Goal: Task Accomplishment & Management: Use online tool/utility

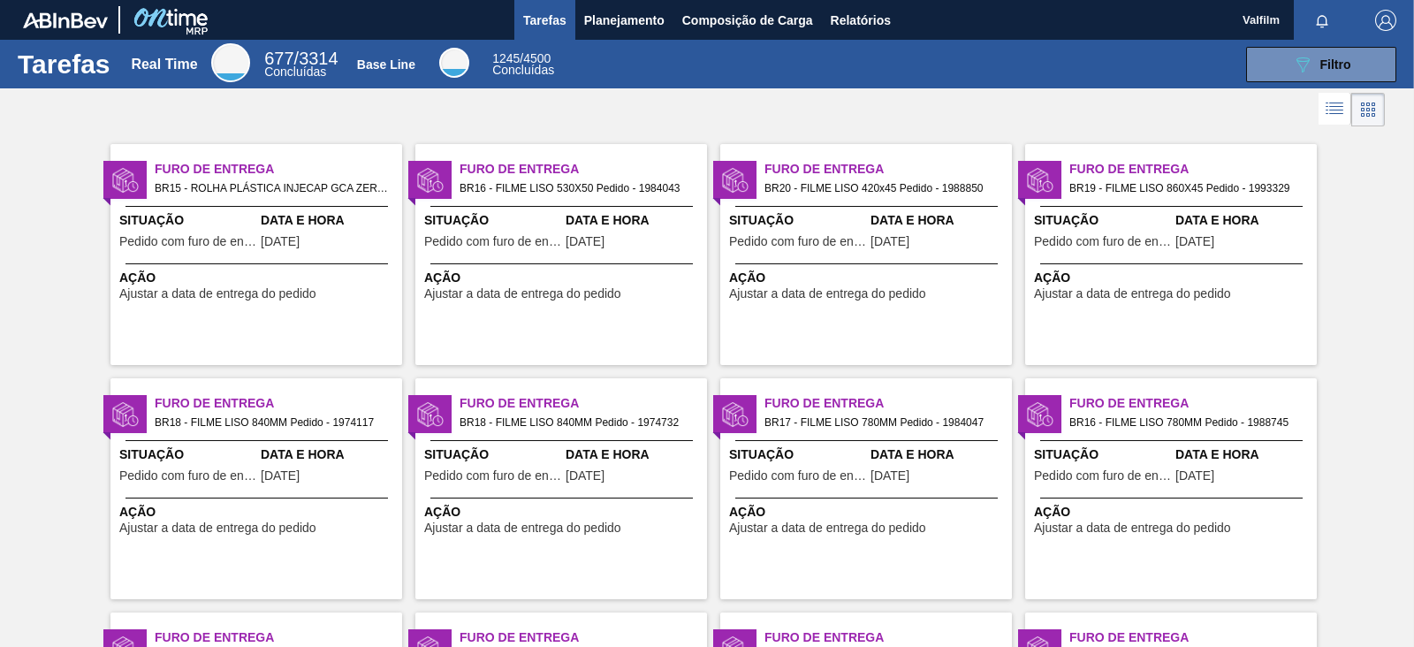
click at [667, 539] on div "Furo de Entrega BR18 - FILME LISO 840MM Pedido - 1974732 Situação Pedido com fu…" at bounding box center [561, 488] width 292 height 221
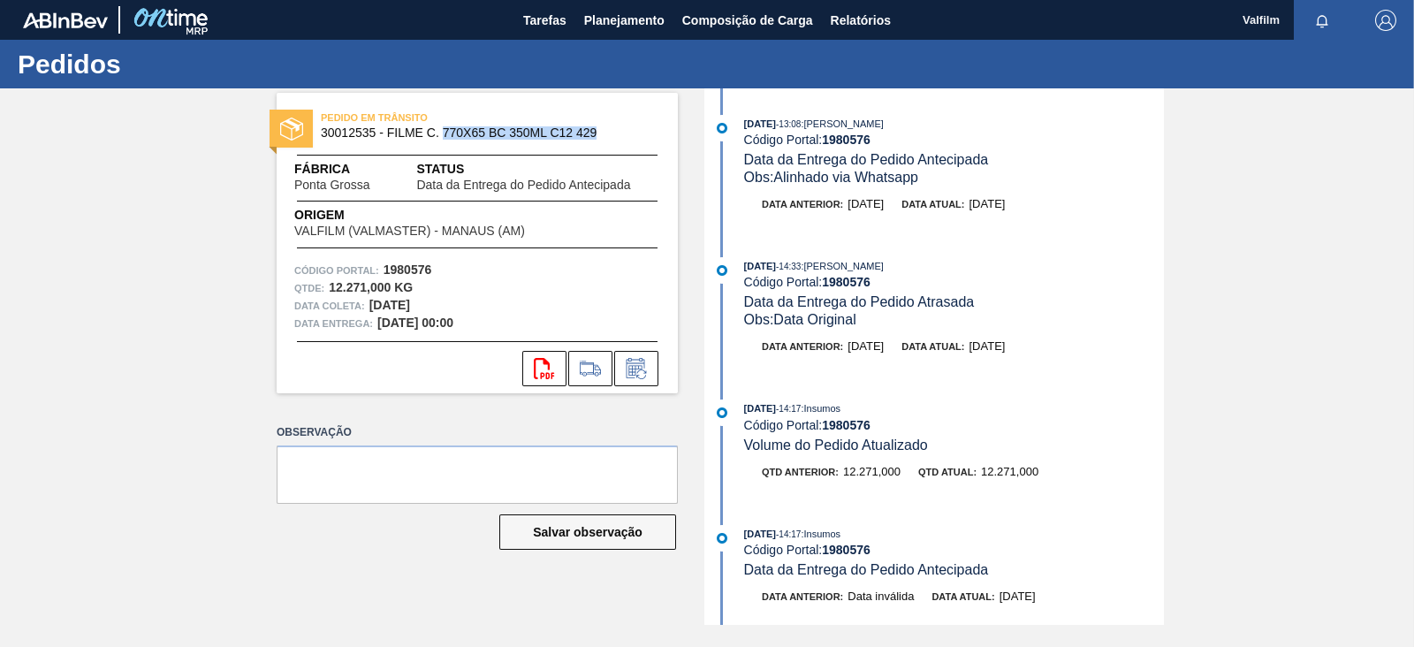
drag, startPoint x: 445, startPoint y: 135, endPoint x: 420, endPoint y: 111, distance: 35.0
click at [608, 140] on div "PEDIDO EM TRÂNSITO 30012535 - FILME C. 770X65 BC 350ML C12 429" at bounding box center [477, 126] width 401 height 40
copy span "770X65 BC 350ML C12 429"
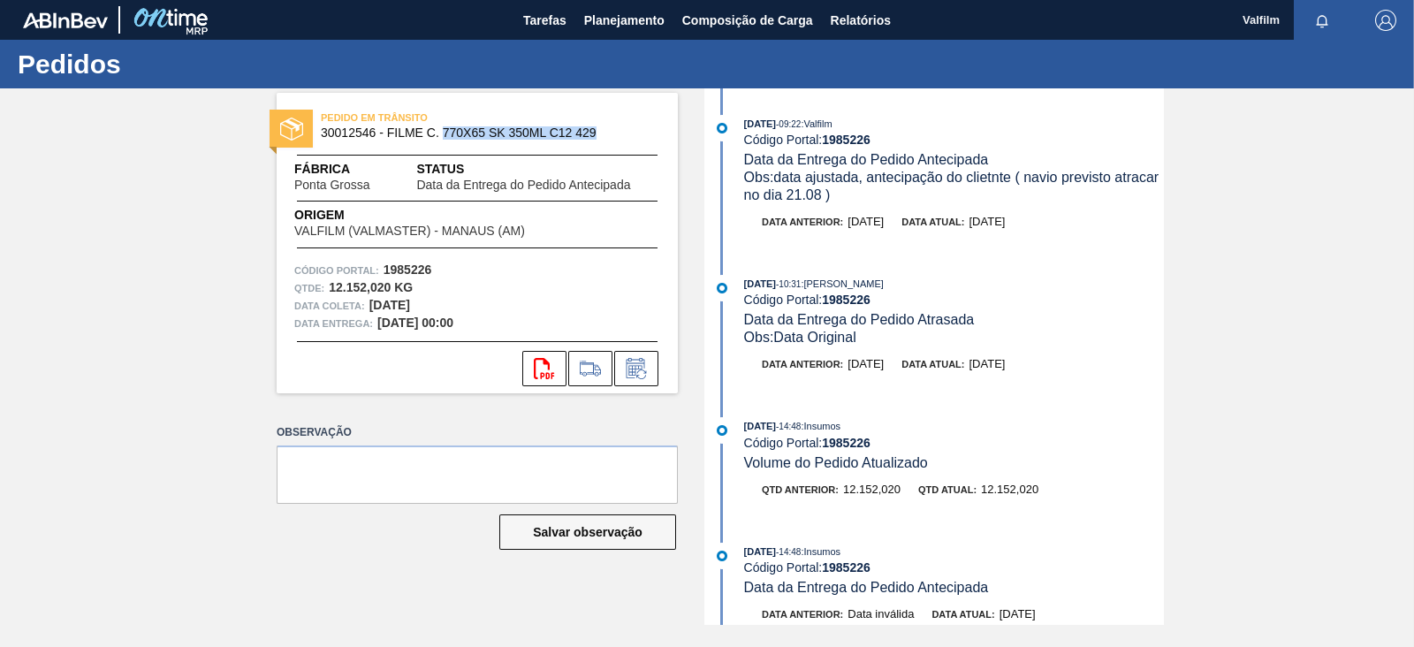
drag, startPoint x: 445, startPoint y: 130, endPoint x: 605, endPoint y: 145, distance: 161.5
click at [605, 145] on div "PEDIDO EM TRÂNSITO 30012546 - FILME C. 770X65 SK 350ML C12 429" at bounding box center [477, 126] width 401 height 40
copy span "770X65 SK 350ML C12 429"
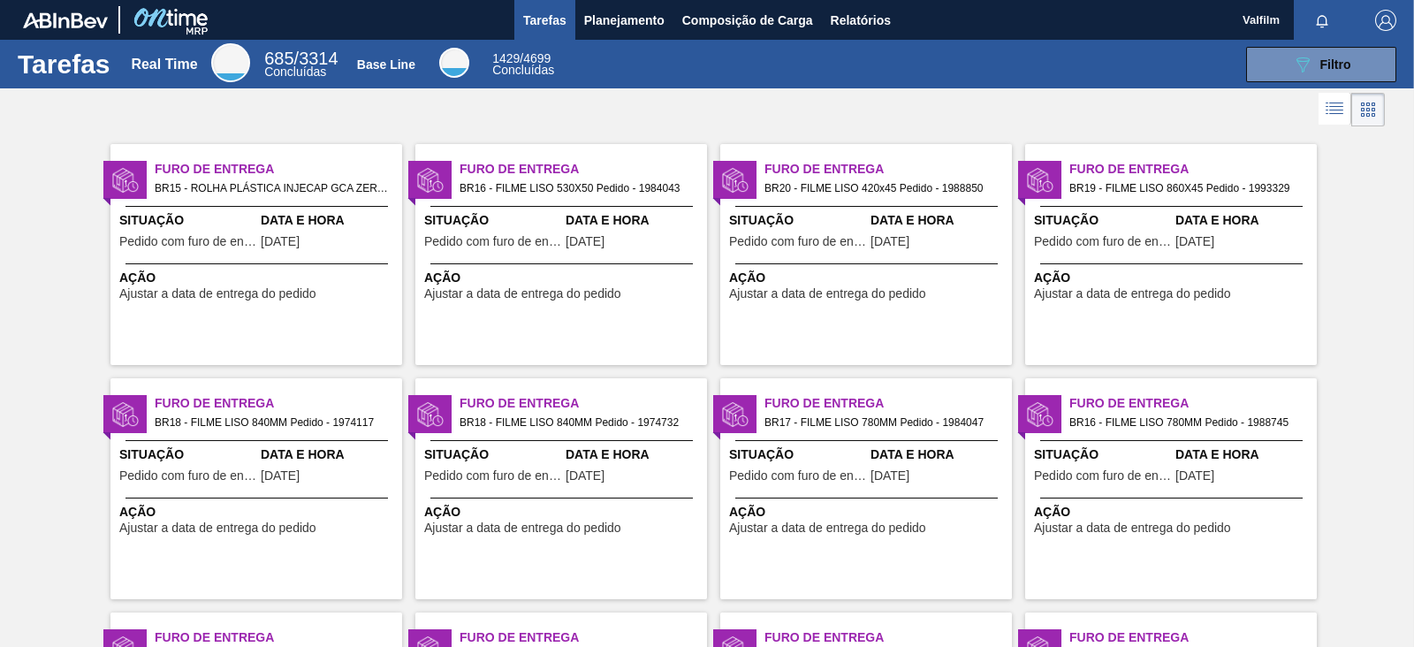
click at [543, 214] on span "Situação" at bounding box center [492, 220] width 137 height 19
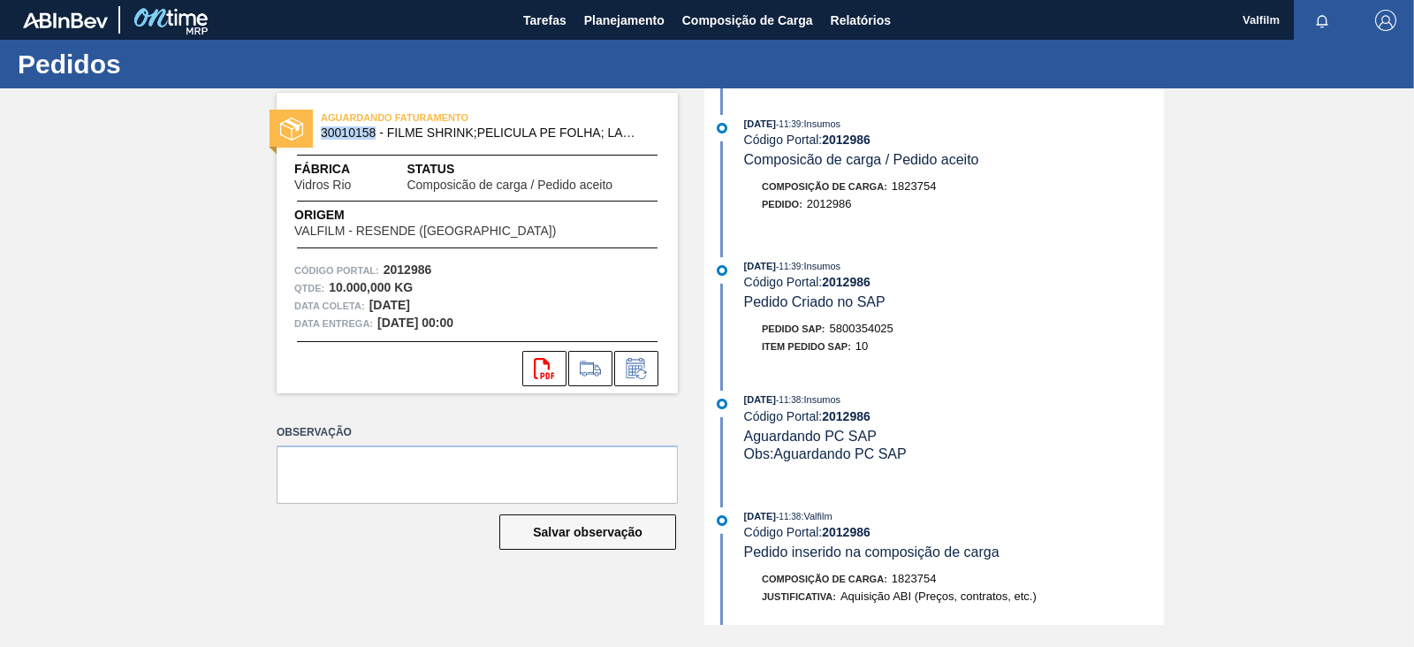
drag, startPoint x: 374, startPoint y: 134, endPoint x: 317, endPoint y: 136, distance: 56.6
click at [317, 136] on div "AGUARDANDO FATURAMENTO 30010158 - FILME SHRINK;PELICULA PE FOLHA; LARG 240" at bounding box center [477, 126] width 401 height 40
copy span "30010158"
click at [866, 139] on strong "2012986" at bounding box center [846, 140] width 49 height 14
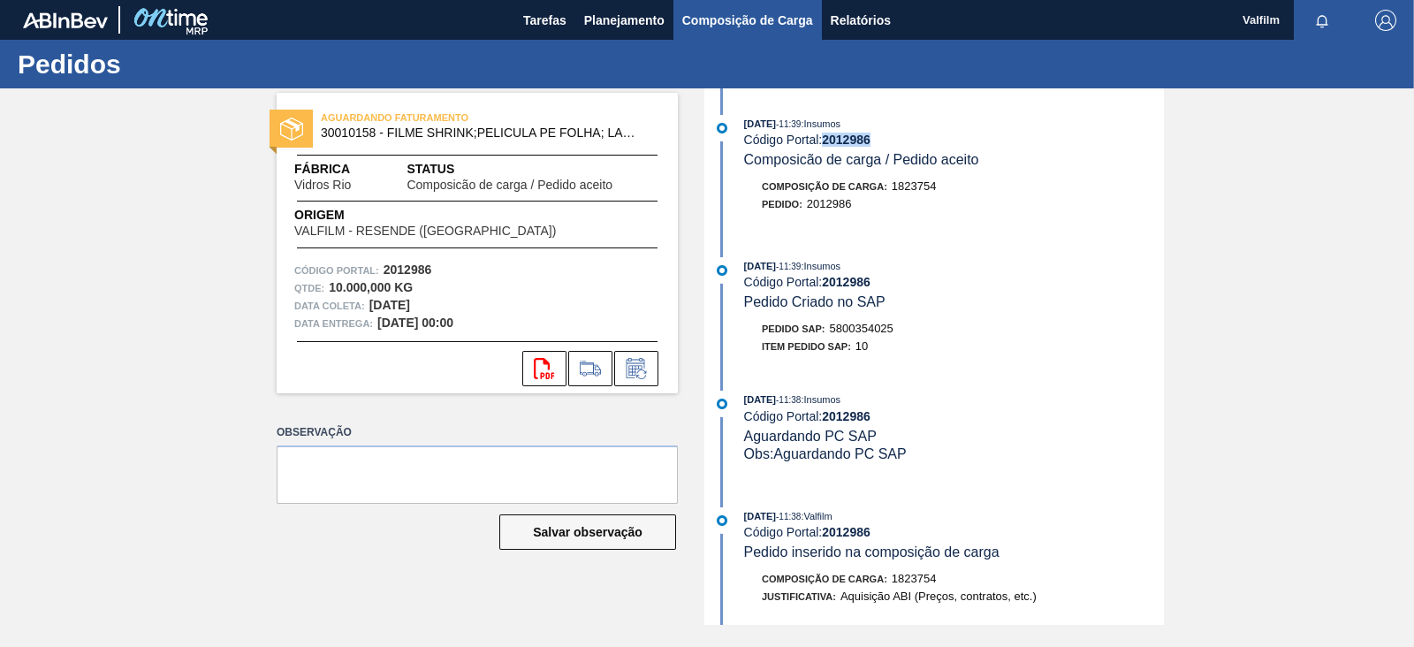
copy strong "2012986"
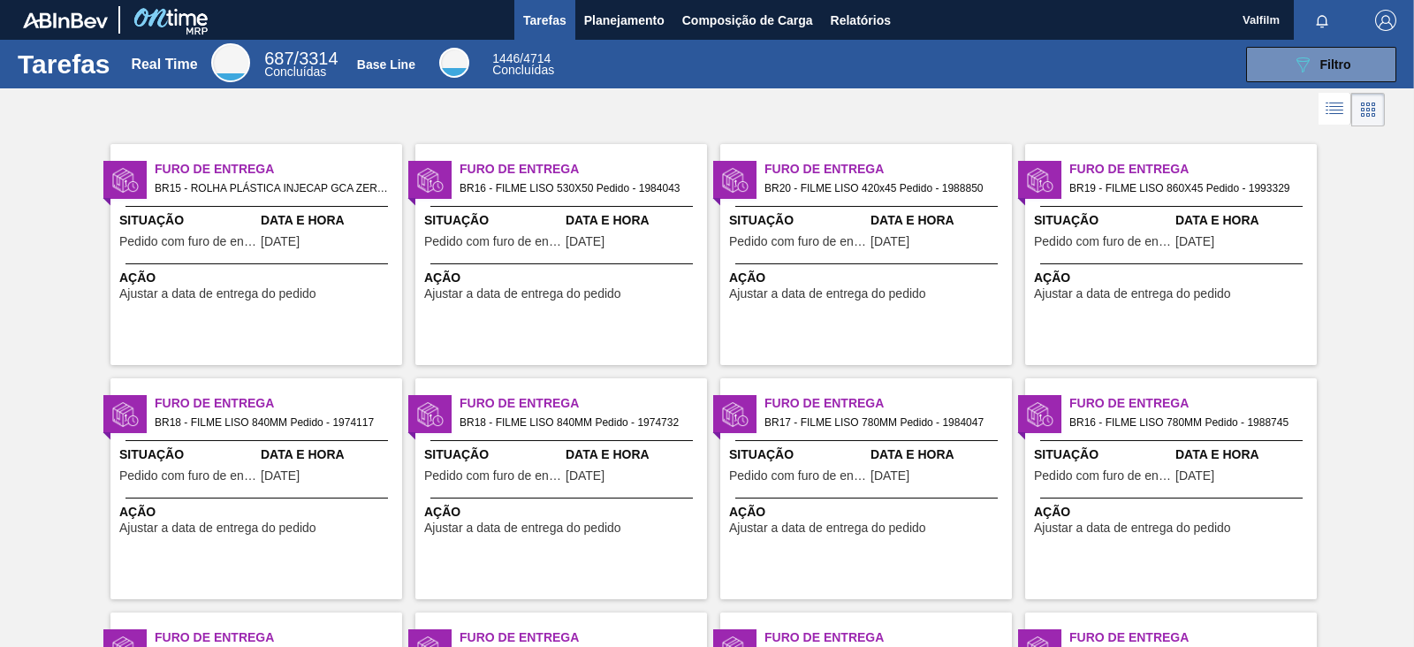
click at [676, 443] on div "Furo de Entrega BR18 - FILME LISO 840MM Pedido - 1974732 Situação Pedido com fu…" at bounding box center [561, 488] width 292 height 221
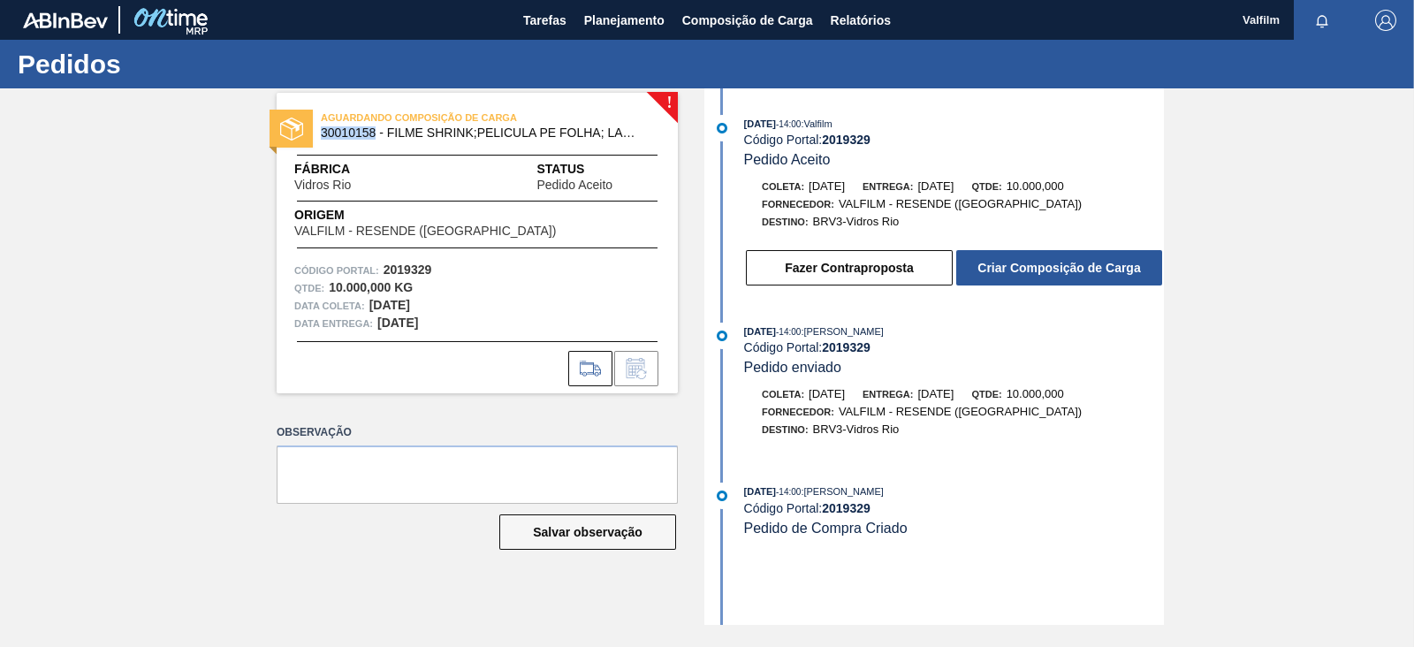
drag, startPoint x: 376, startPoint y: 133, endPoint x: 322, endPoint y: 133, distance: 53.9
click at [322, 133] on span "30010158 - FILME SHRINK;PELICULA PE FOLHA; LARG 240" at bounding box center [481, 132] width 321 height 13
copy span "30010158"
click at [843, 144] on strong "2019329" at bounding box center [846, 140] width 49 height 14
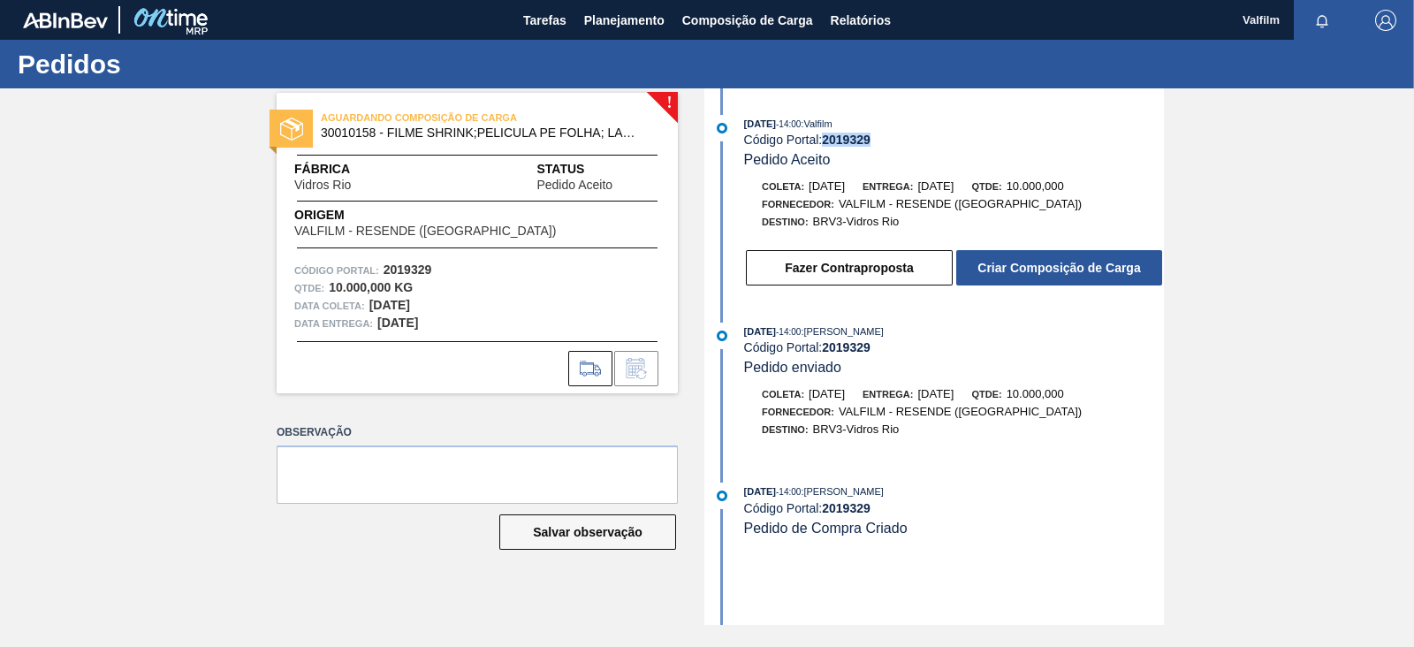
copy strong "2019329"
click at [846, 141] on strong "2019329" at bounding box center [846, 140] width 49 height 14
click at [840, 142] on strong "2019330" at bounding box center [846, 140] width 49 height 14
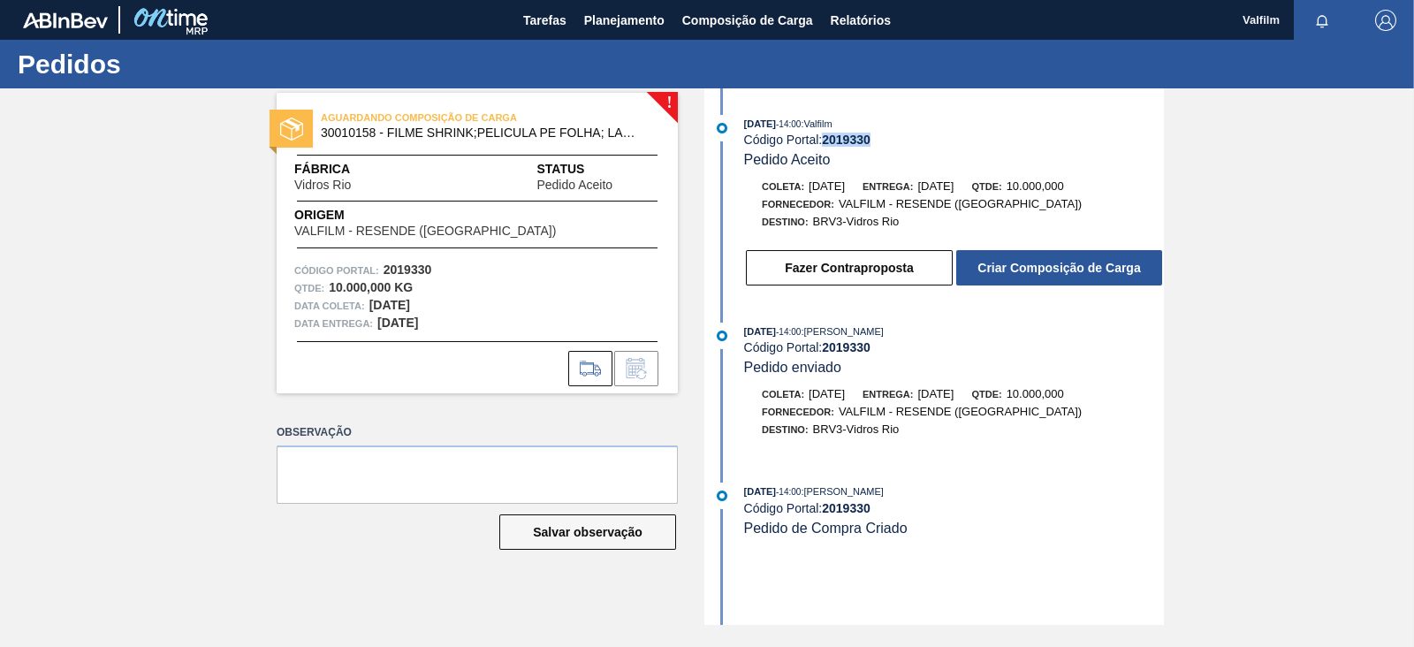
copy strong "2019330"
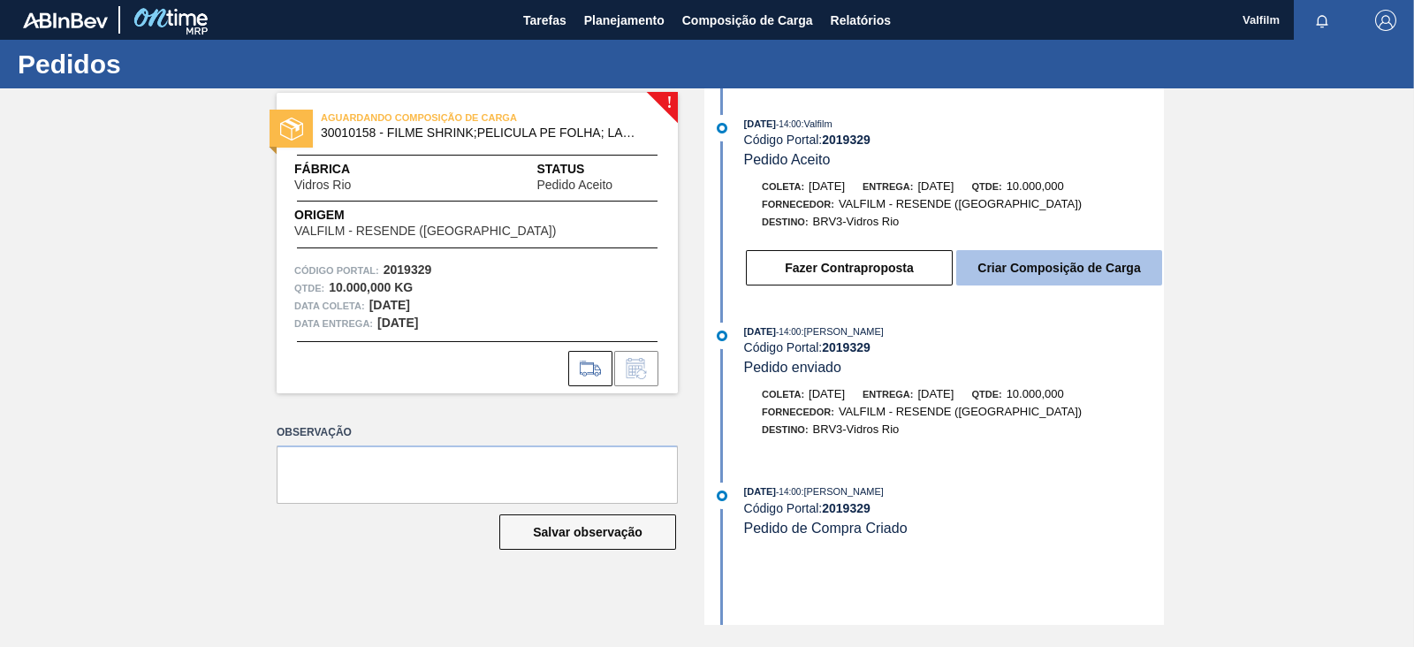
click at [1077, 274] on button "Criar Composição de Carga" at bounding box center [1059, 267] width 206 height 35
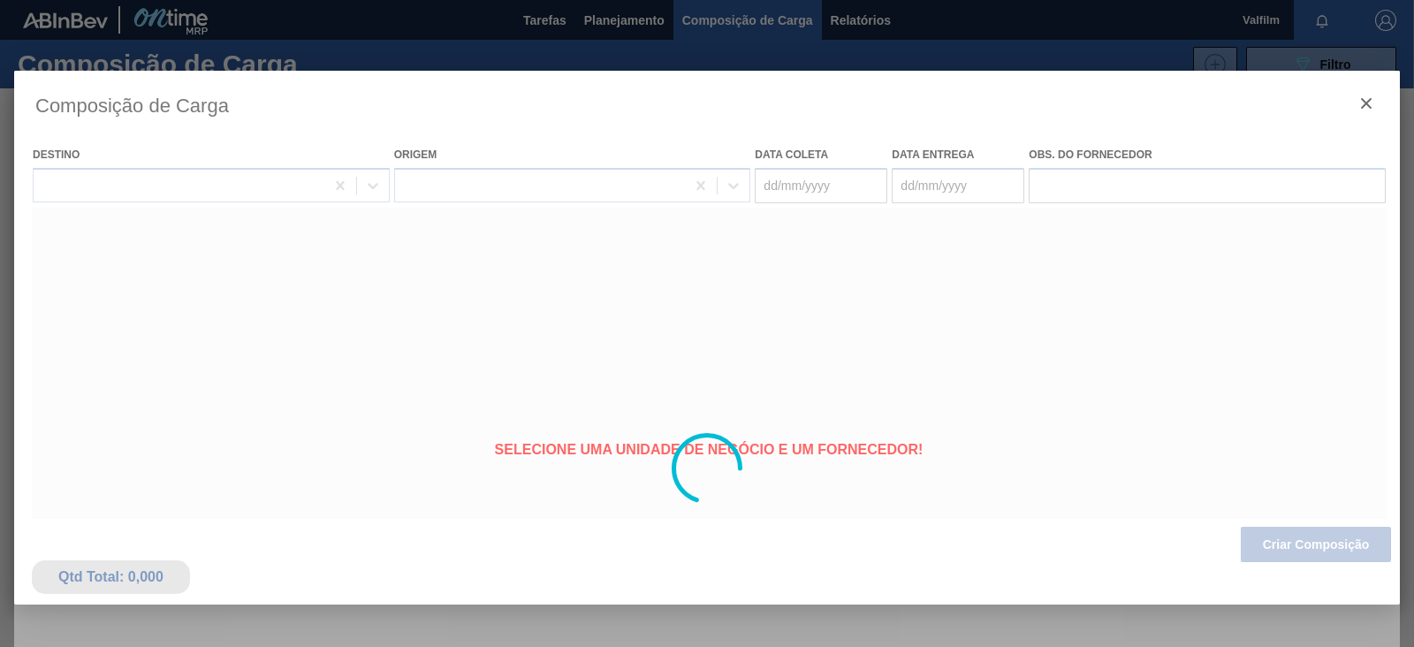
type coleta "[DATE]"
type entrega "[DATE]"
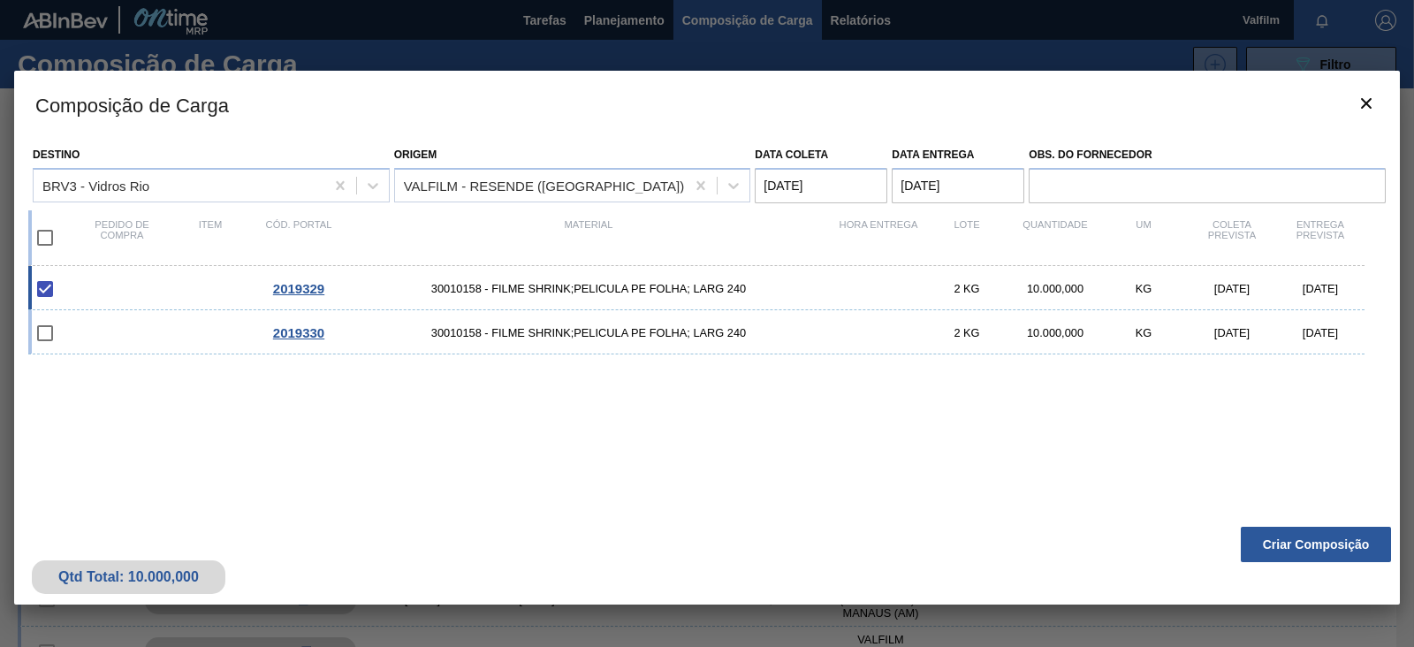
click at [1276, 554] on button "Criar Composição" at bounding box center [1316, 544] width 150 height 35
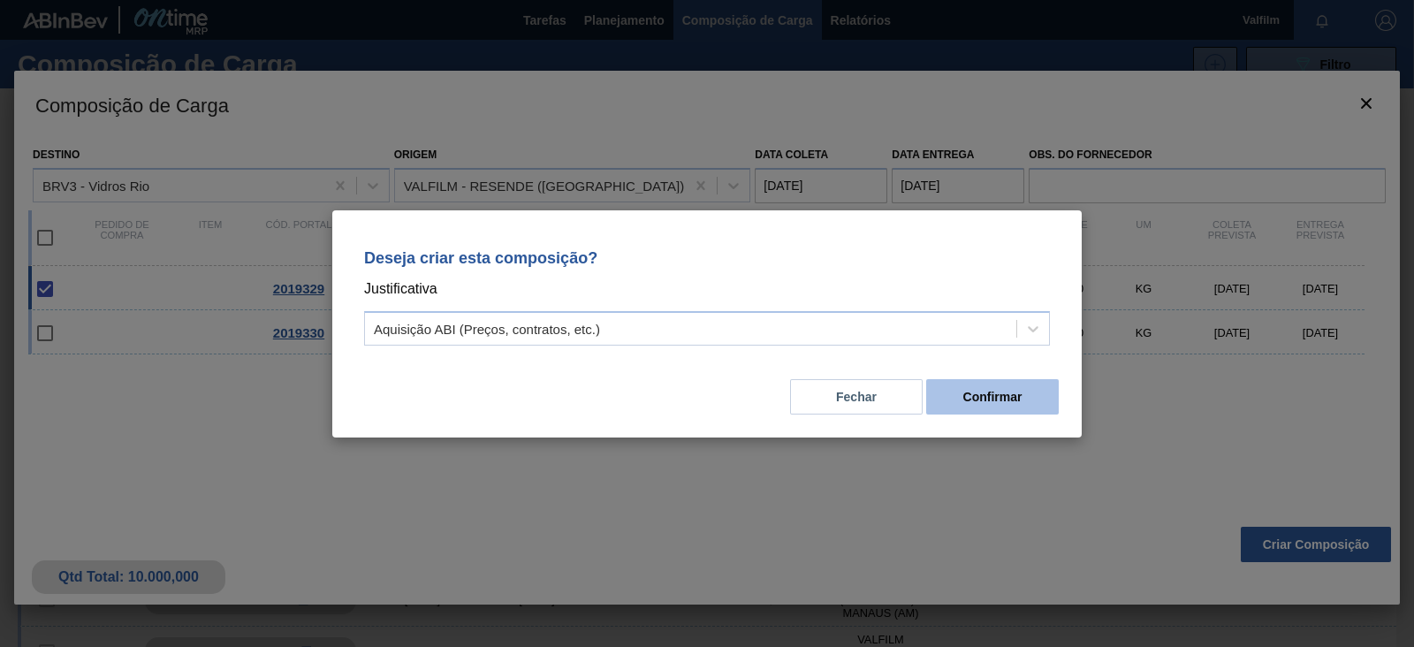
click at [1030, 407] on button "Confirmar" at bounding box center [992, 396] width 133 height 35
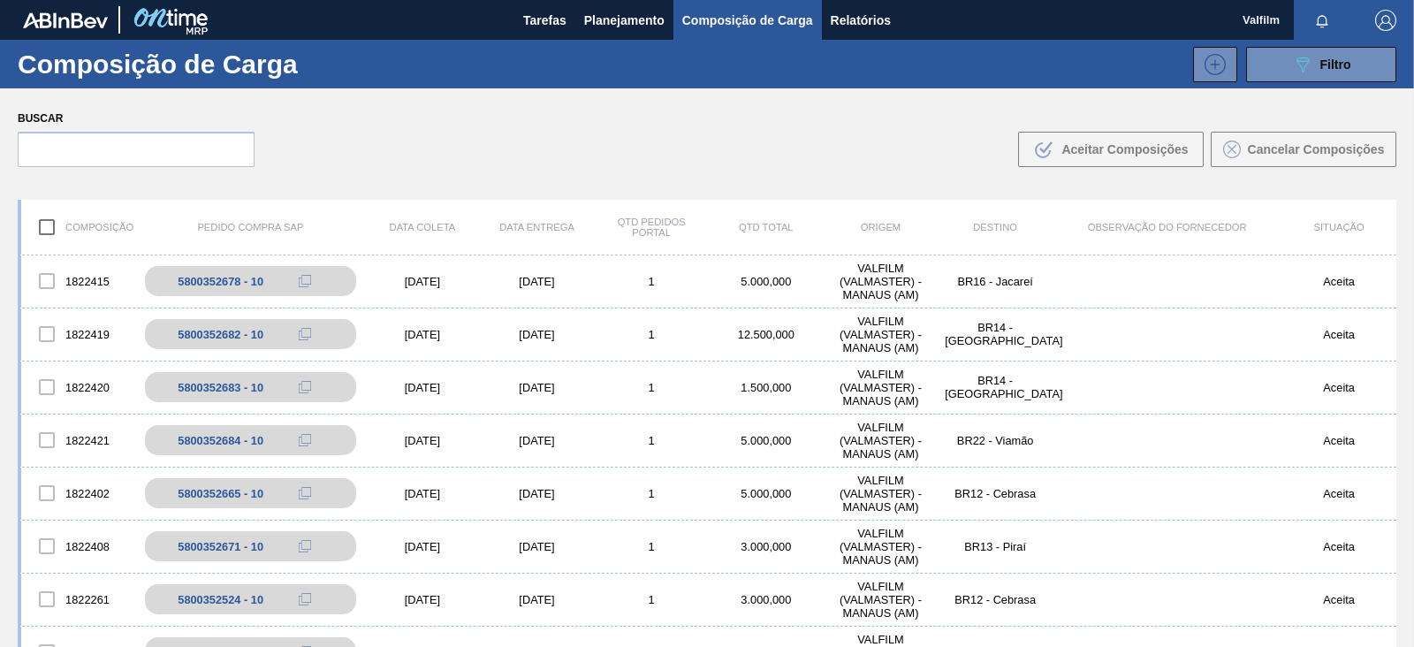
drag, startPoint x: 769, startPoint y: 118, endPoint x: 442, endPoint y: 70, distance: 330.6
click at [768, 118] on div "Buscar .b{fill:var(--color-action-default)} Aceitar Composições Cancelar Compos…" at bounding box center [707, 136] width 1414 height 96
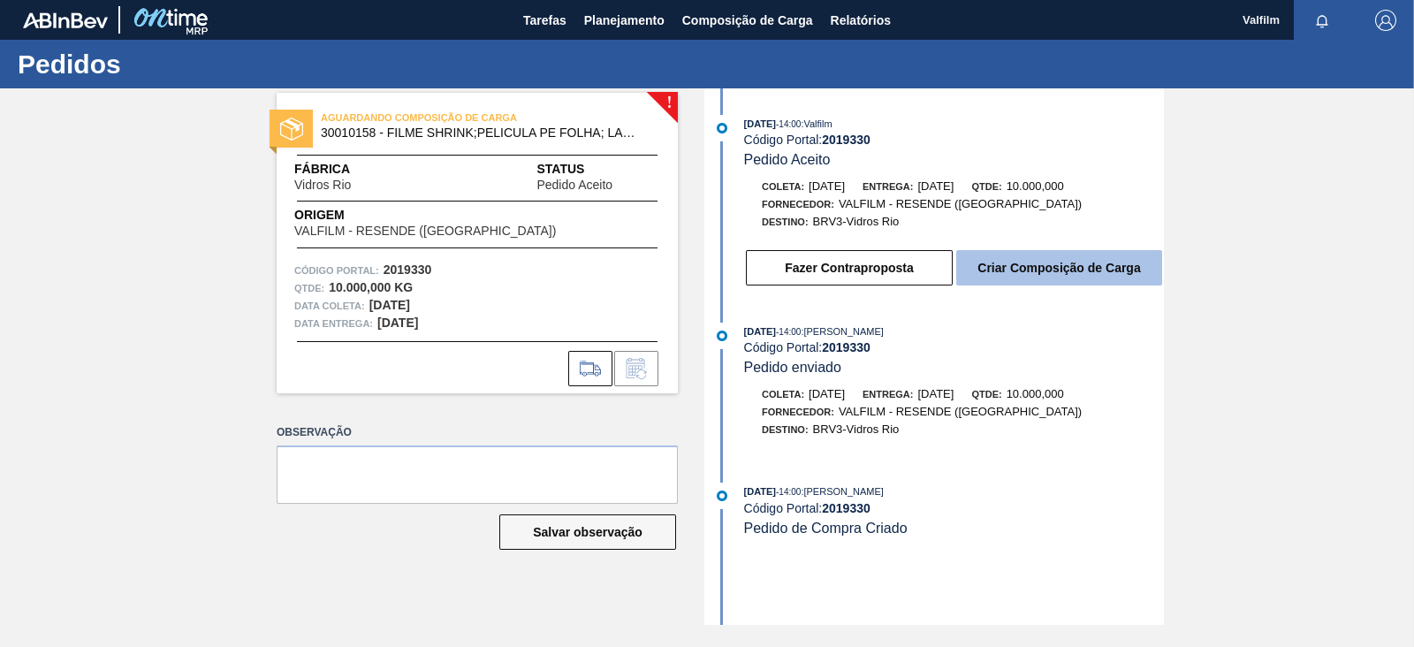
click at [990, 283] on button "Criar Composição de Carga" at bounding box center [1059, 267] width 206 height 35
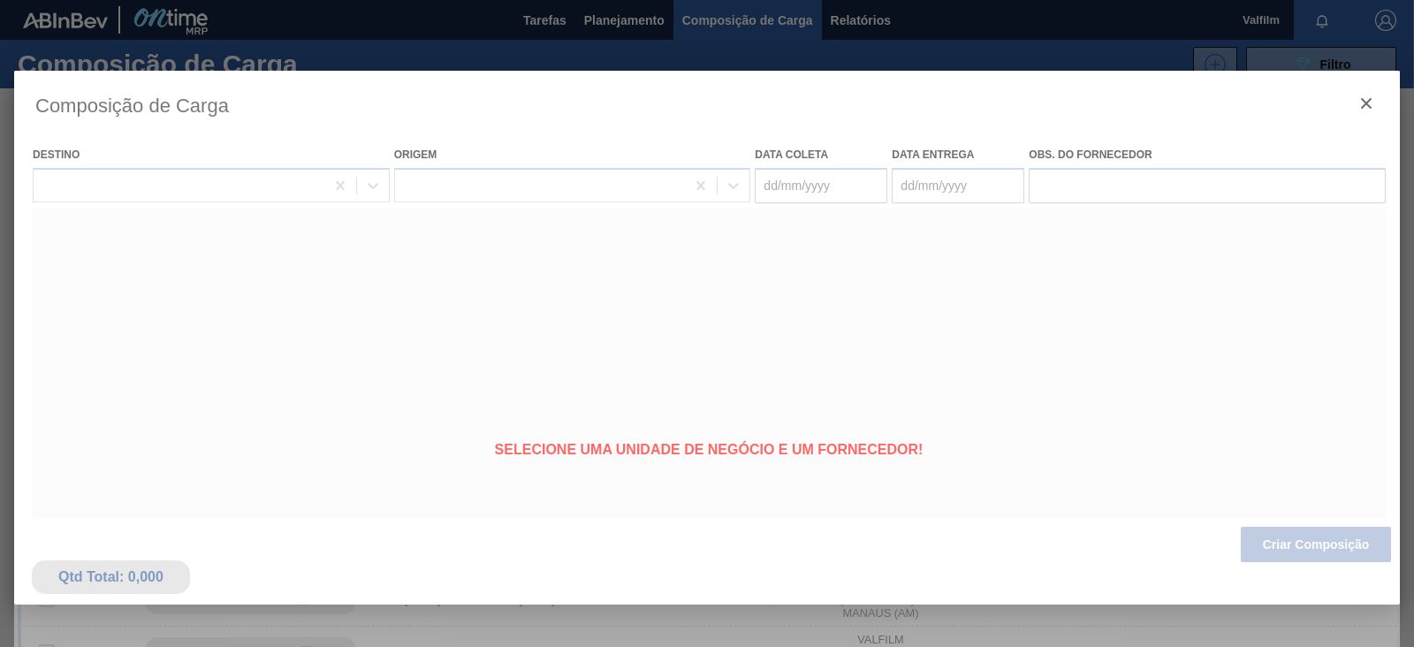
type coleta "[DATE]"
type entrega "[DATE]"
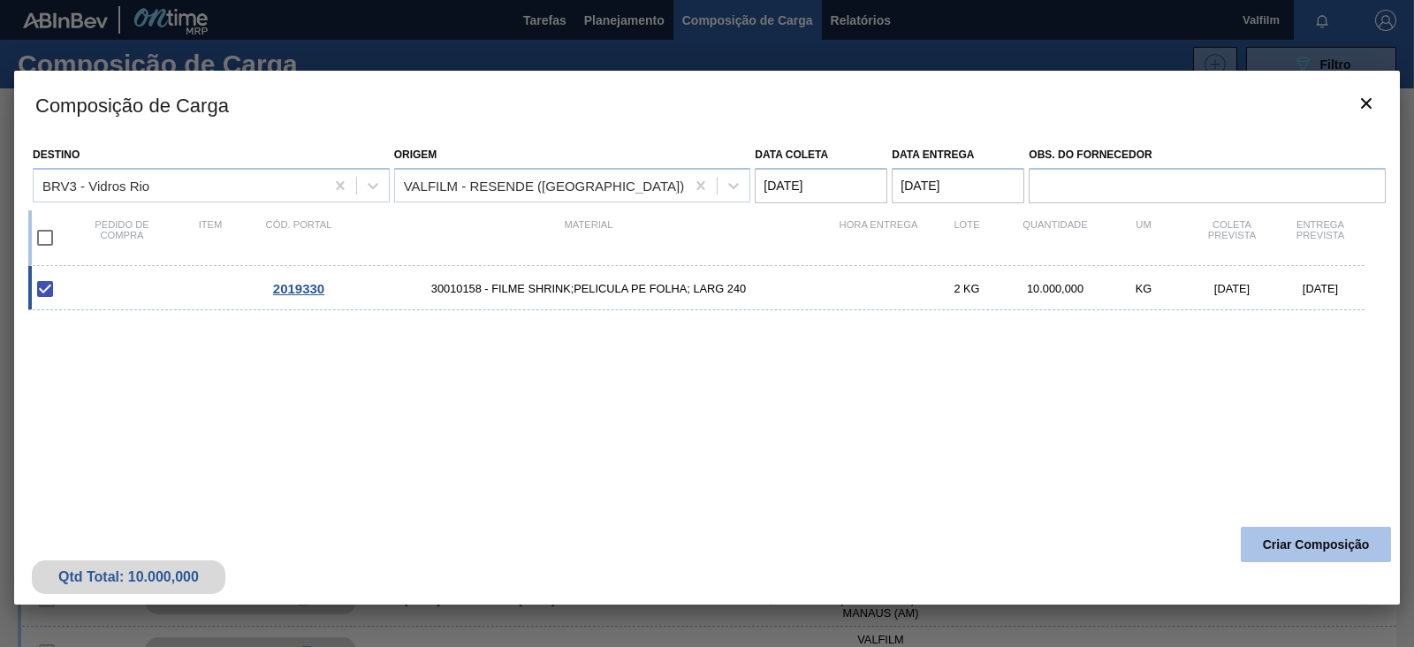
click at [1305, 552] on button "Criar Composição" at bounding box center [1316, 544] width 150 height 35
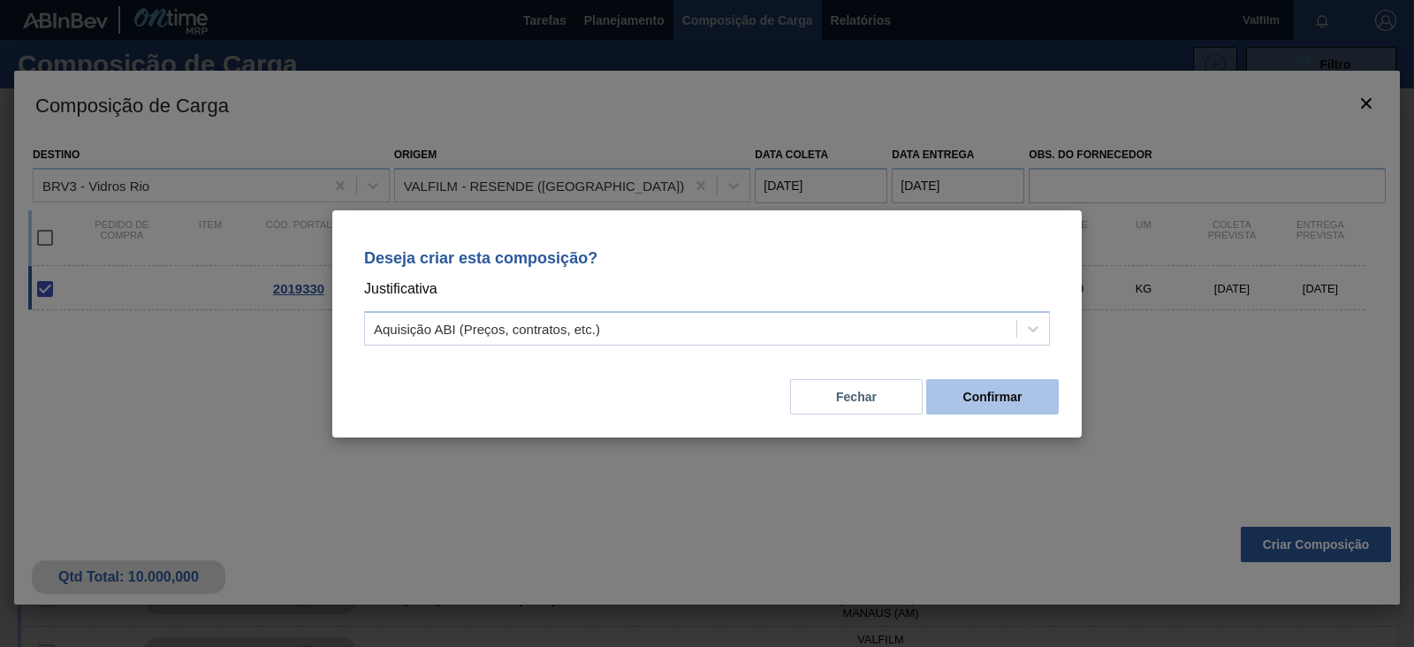
click at [1042, 407] on button "Confirmar" at bounding box center [992, 396] width 133 height 35
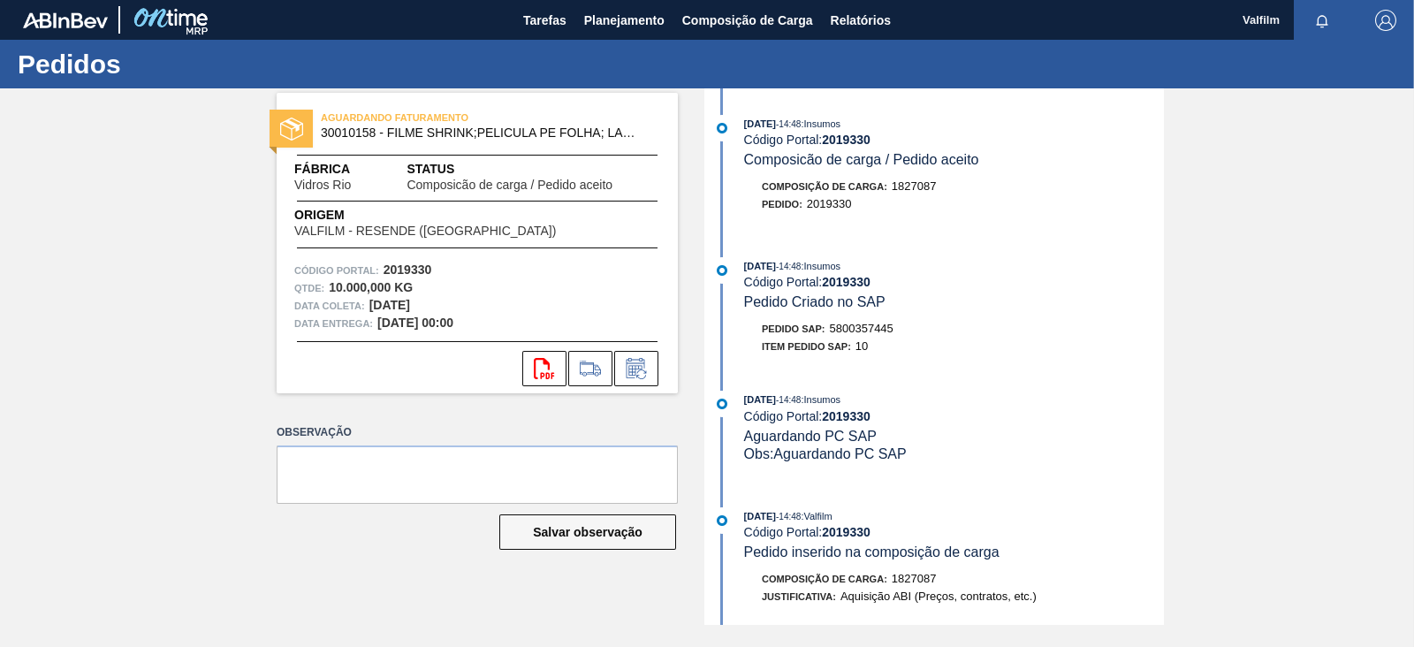
click at [874, 324] on div "Pedido SAP: 5800357445" at bounding box center [828, 329] width 132 height 18
copy span "5800357445"
click at [873, 331] on span "5800357444" at bounding box center [862, 328] width 64 height 13
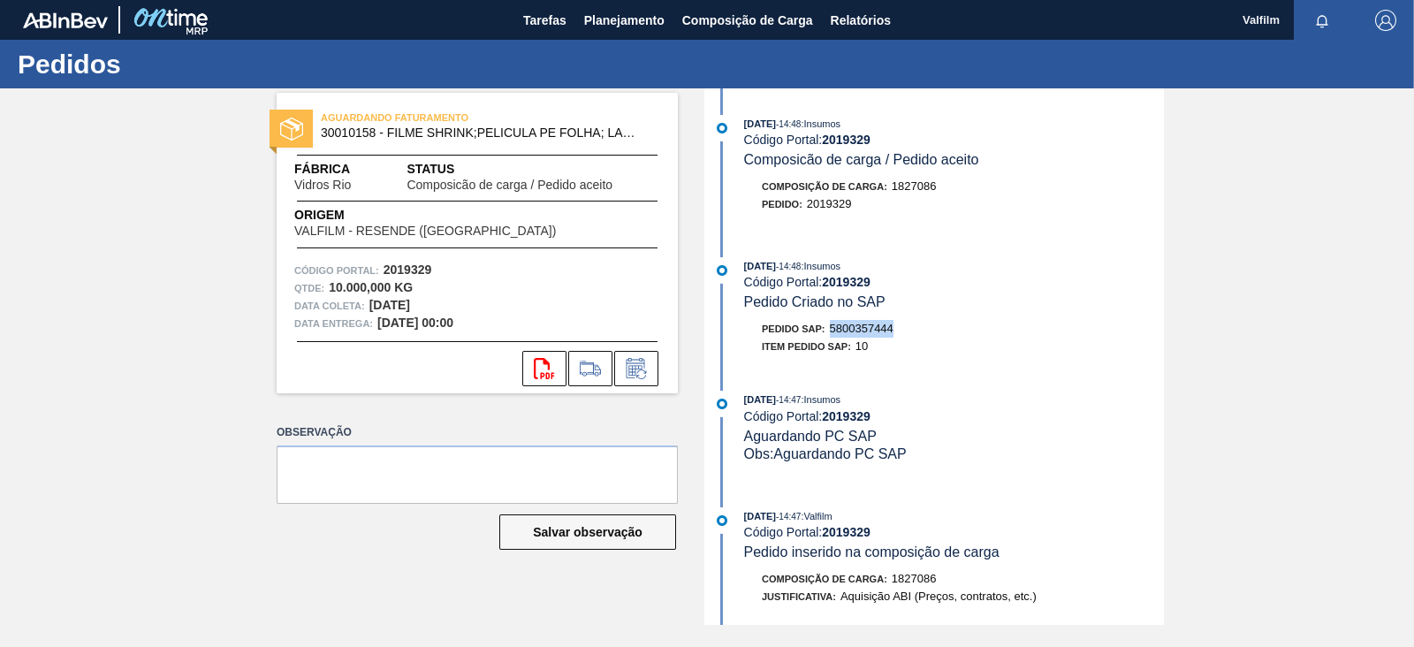
copy span "5800357444"
